Goal: Information Seeking & Learning: Check status

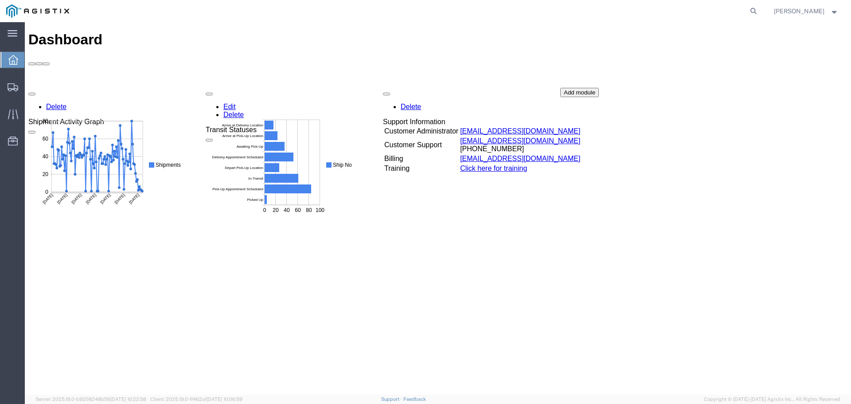
drag, startPoint x: 757, startPoint y: 11, endPoint x: 669, endPoint y: 19, distance: 88.5
click at [756, 11] on icon at bounding box center [753, 11] width 12 height 12
click at [606, 7] on input "search" at bounding box center [612, 10] width 269 height 21
type input "56882137"
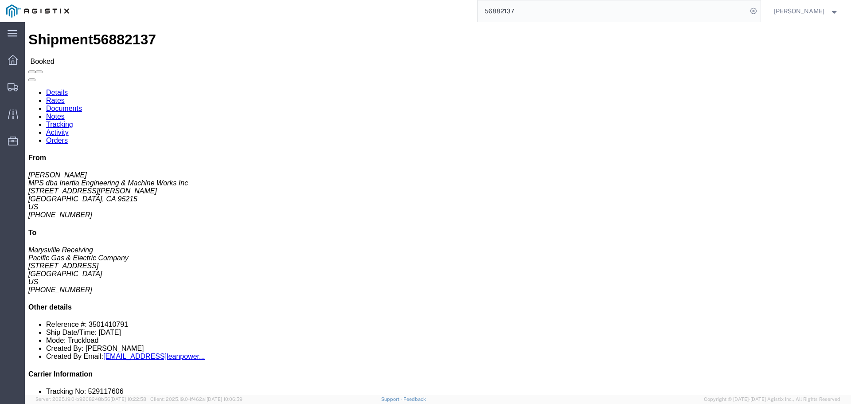
click link "Tracking"
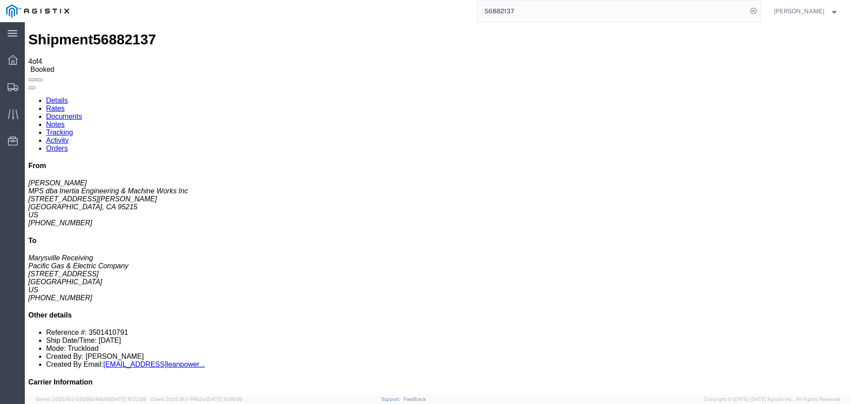
click at [53, 97] on link "Details" at bounding box center [57, 101] width 22 height 8
